Goal: Task Accomplishment & Management: Complete application form

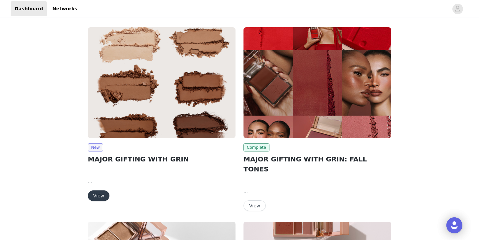
click at [96, 197] on button "View" at bounding box center [99, 195] width 22 height 11
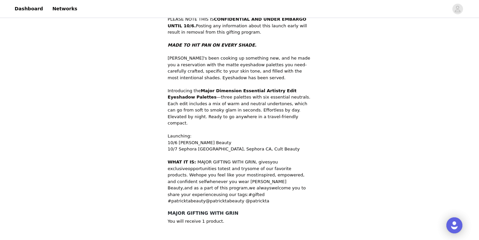
scroll to position [231, 0]
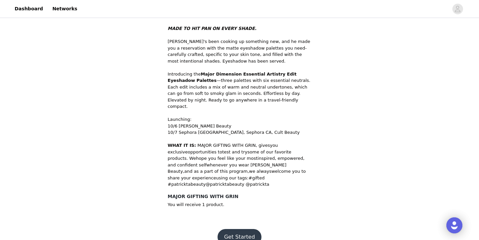
click at [237, 229] on button "Get Started" at bounding box center [239, 237] width 44 height 16
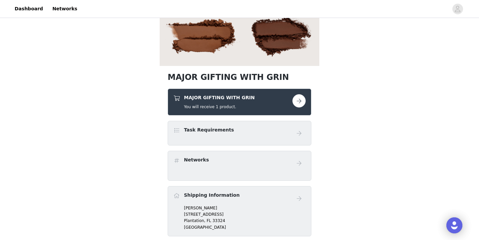
scroll to position [148, 0]
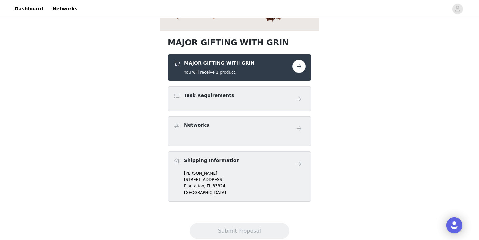
click at [240, 67] on div "MAJOR GIFTING WITH GRIN You will receive 1 product." at bounding box center [219, 67] width 71 height 16
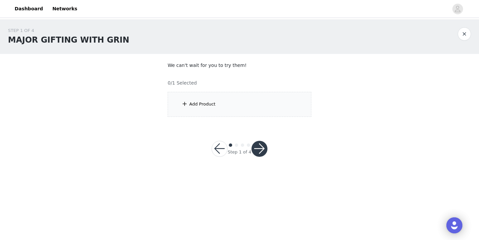
click at [252, 109] on div "Add Product" at bounding box center [239, 104] width 144 height 25
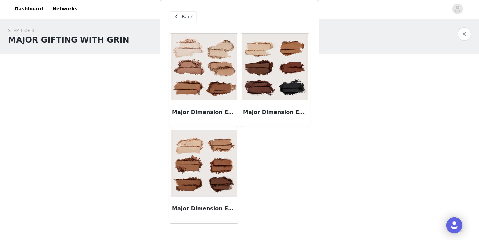
click at [273, 89] on img at bounding box center [275, 67] width 66 height 66
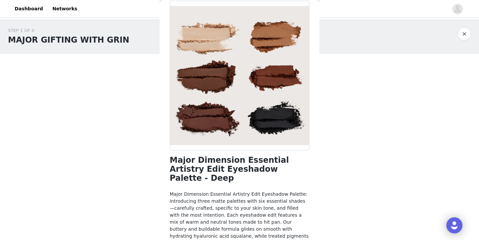
scroll to position [65, 0]
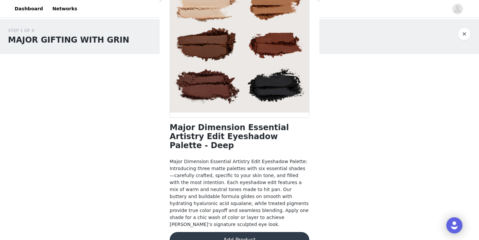
click at [231, 232] on button "Add Product" at bounding box center [239, 240] width 140 height 16
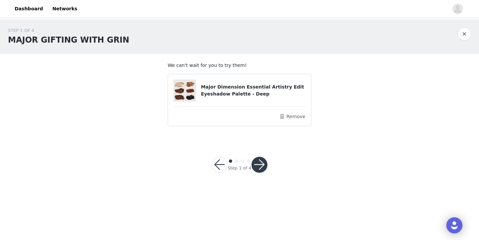
click at [261, 170] on button "button" at bounding box center [259, 165] width 16 height 16
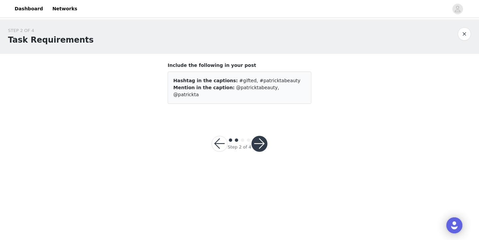
click at [262, 138] on button "button" at bounding box center [259, 144] width 16 height 16
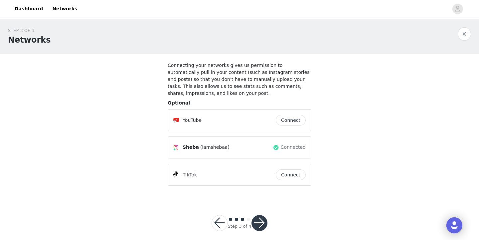
click at [258, 218] on button "button" at bounding box center [259, 223] width 16 height 16
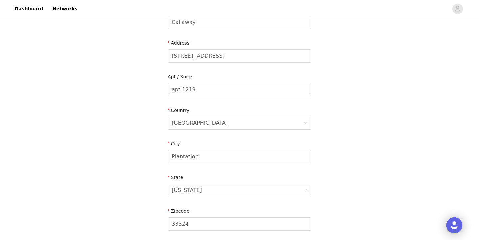
scroll to position [213, 0]
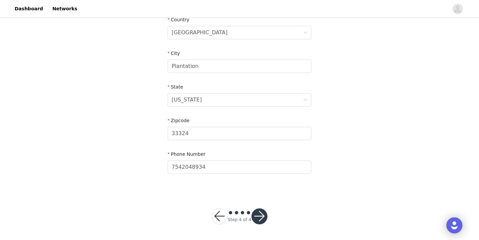
click at [266, 217] on button "button" at bounding box center [259, 216] width 16 height 16
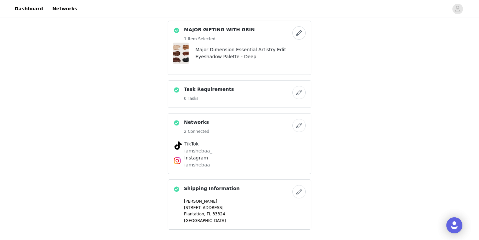
scroll to position [215, 0]
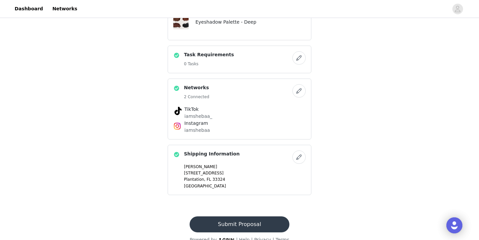
click at [263, 219] on button "Submit Proposal" at bounding box center [238, 224] width 99 height 16
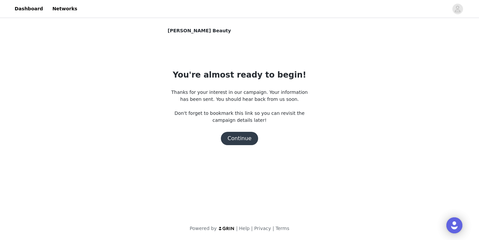
scroll to position [0, 0]
click at [242, 134] on button "Continue" at bounding box center [239, 138] width 37 height 13
